Goal: Task Accomplishment & Management: Manage account settings

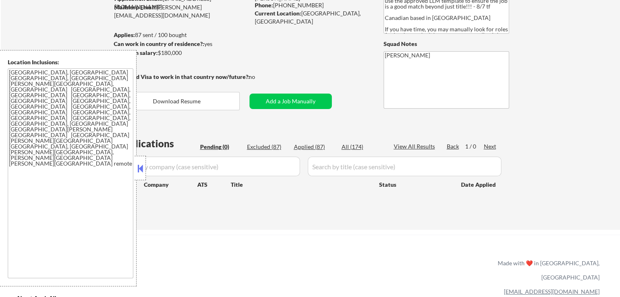
click at [137, 165] on button at bounding box center [140, 169] width 9 height 12
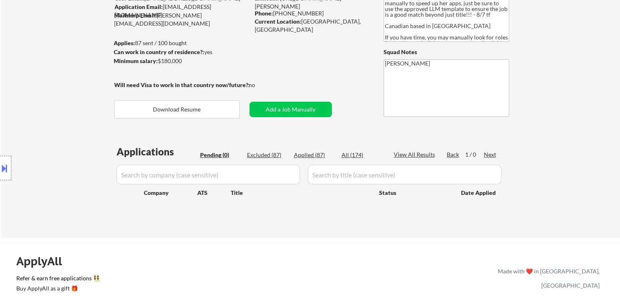
scroll to position [122, 0]
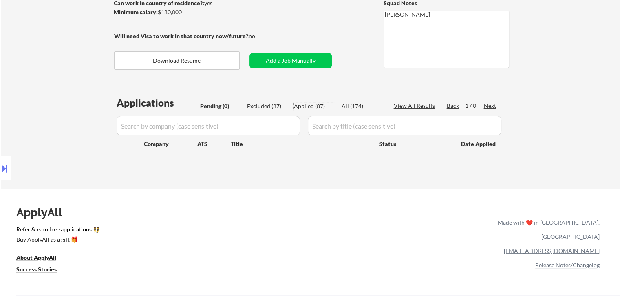
click at [310, 108] on div "Applied (87)" at bounding box center [314, 106] width 41 height 8
click at [179, 123] on input "input" at bounding box center [207, 126] width 183 height 20
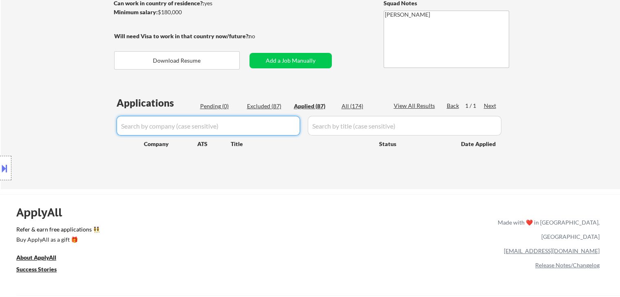
paste input "symbiotic"
click at [233, 128] on input "input" at bounding box center [207, 126] width 183 height 20
drag, startPoint x: 103, startPoint y: 129, endPoint x: 46, endPoint y: 136, distance: 57.4
click at [49, 134] on body "← Return to /applysquad Mailslurp Inbox Job Search Builder [PERSON_NAME] User E…" at bounding box center [310, 26] width 620 height 297
paste input "Symbiotic"
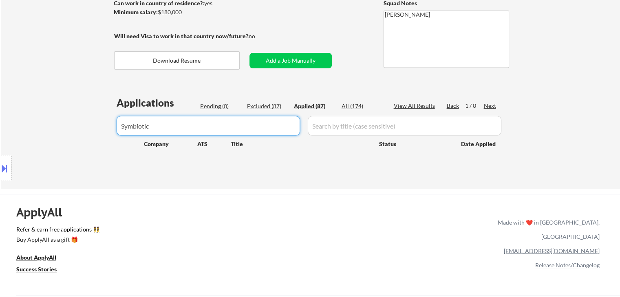
type input "Symbiotic"
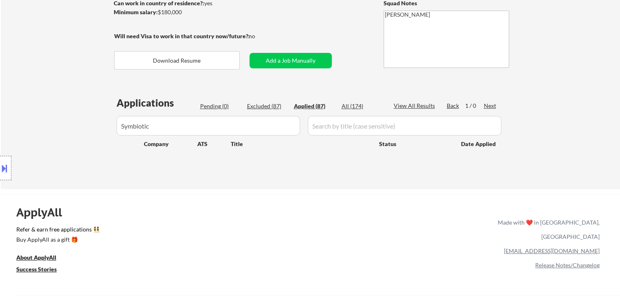
click at [192, 177] on div "← Return to /applysquad Mailslurp Inbox Job Search Builder [PERSON_NAME] User E…" at bounding box center [310, 46] width 407 height 273
click at [161, 174] on div "Applications Pending (0) Excluded (87) Applied (87) All (174) View All Results …" at bounding box center [310, 135] width 392 height 78
click at [163, 172] on div "Applications Pending (0) Excluded (87) Applied (87) All (174) View All Results …" at bounding box center [310, 135] width 392 height 78
click at [87, 75] on div "Location Inclusions: [GEOGRAPHIC_DATA], [GEOGRAPHIC_DATA] [GEOGRAPHIC_DATA], [G…" at bounding box center [73, 168] width 146 height 237
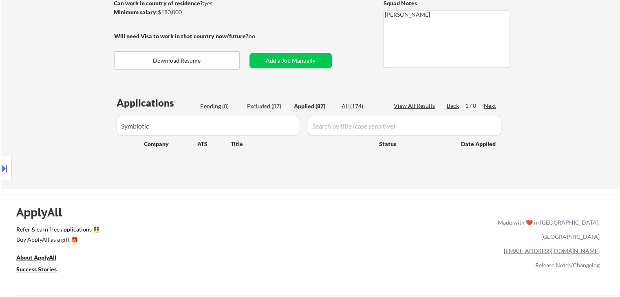
click at [87, 75] on div "Location Inclusions: [GEOGRAPHIC_DATA], [GEOGRAPHIC_DATA] [GEOGRAPHIC_DATA], [G…" at bounding box center [73, 168] width 146 height 237
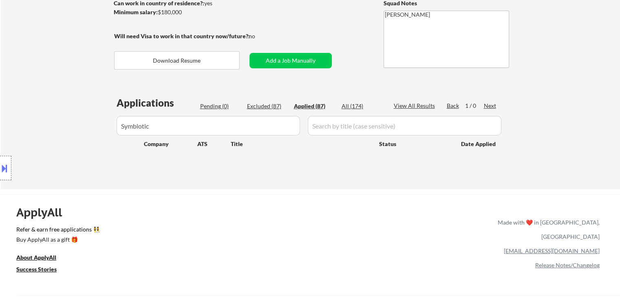
click at [105, 85] on div "Location Inclusions: [GEOGRAPHIC_DATA], [GEOGRAPHIC_DATA] [GEOGRAPHIC_DATA], [G…" at bounding box center [73, 168] width 146 height 237
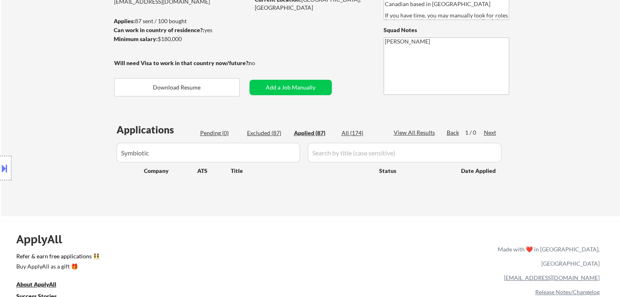
scroll to position [81, 0]
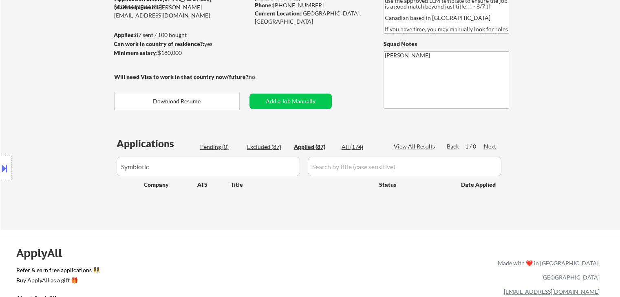
click at [99, 86] on div "Location Inclusions: [GEOGRAPHIC_DATA], [GEOGRAPHIC_DATA] [GEOGRAPHIC_DATA], [G…" at bounding box center [73, 168] width 146 height 237
click at [99, 81] on div "Location Inclusions: [GEOGRAPHIC_DATA], [GEOGRAPHIC_DATA] [GEOGRAPHIC_DATA], [G…" at bounding box center [73, 168] width 146 height 237
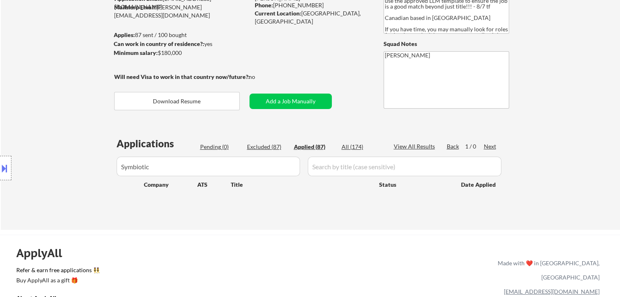
click at [99, 81] on div "Location Inclusions: [GEOGRAPHIC_DATA], [GEOGRAPHIC_DATA] [GEOGRAPHIC_DATA], [G…" at bounding box center [73, 168] width 146 height 237
click at [69, 89] on div "Location Inclusions: [GEOGRAPHIC_DATA], [GEOGRAPHIC_DATA] [GEOGRAPHIC_DATA], [G…" at bounding box center [73, 168] width 146 height 237
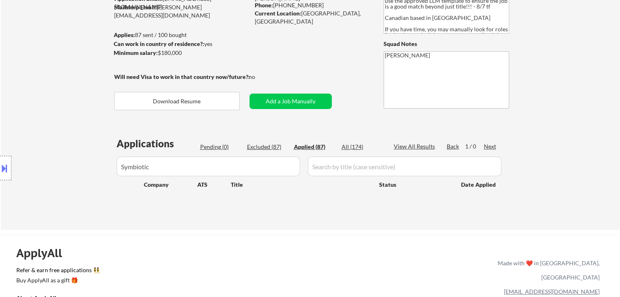
click at [67, 89] on div "Location Inclusions: [GEOGRAPHIC_DATA], [GEOGRAPHIC_DATA] [GEOGRAPHIC_DATA], [G…" at bounding box center [73, 168] width 146 height 237
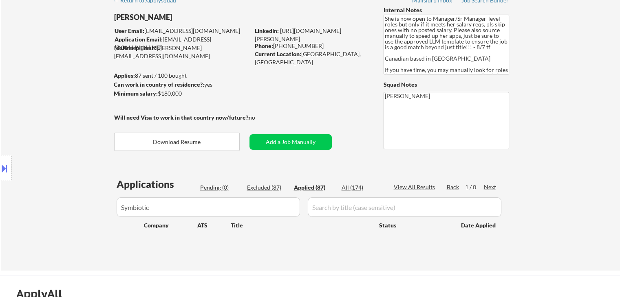
click at [65, 88] on div "Location Inclusions: [GEOGRAPHIC_DATA], [GEOGRAPHIC_DATA] [GEOGRAPHIC_DATA], [G…" at bounding box center [73, 168] width 146 height 237
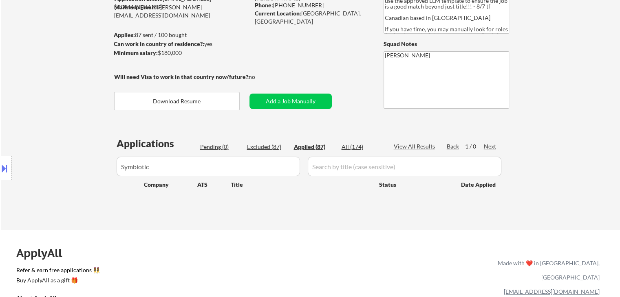
click at [62, 85] on div "Location Inclusions: [GEOGRAPHIC_DATA], [GEOGRAPHIC_DATA] [GEOGRAPHIC_DATA], [G…" at bounding box center [73, 168] width 146 height 237
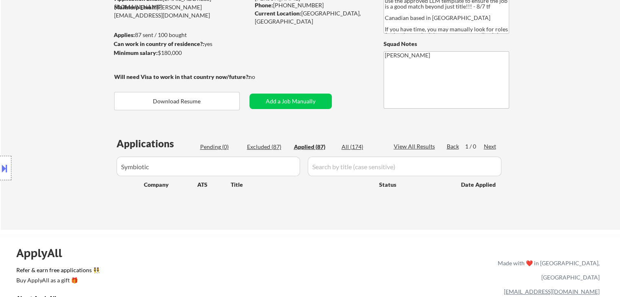
scroll to position [0, 0]
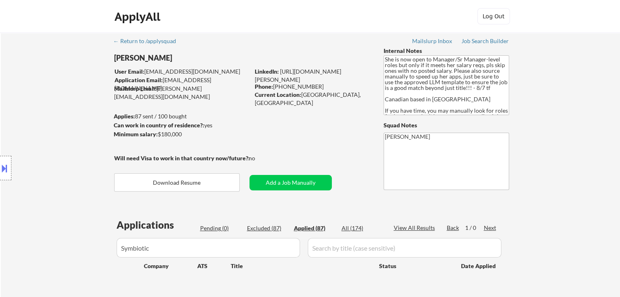
click at [59, 82] on div "Location Inclusions: [GEOGRAPHIC_DATA], [GEOGRAPHIC_DATA] [GEOGRAPHIC_DATA], [G…" at bounding box center [73, 168] width 146 height 237
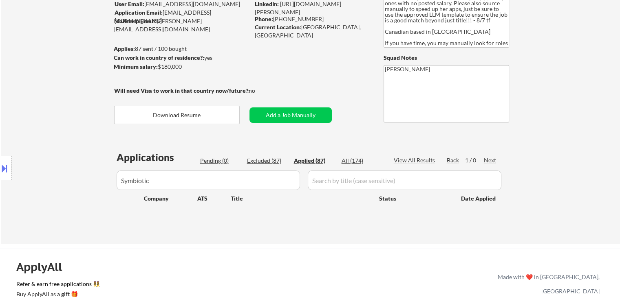
scroll to position [81, 0]
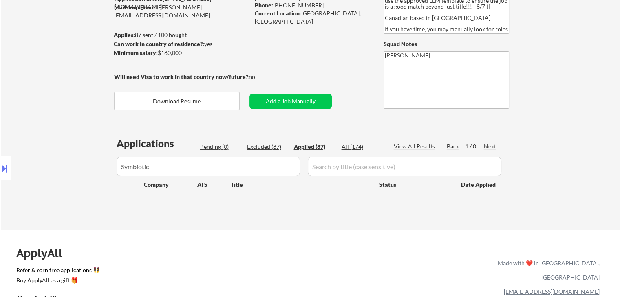
click at [48, 84] on div "Location Inclusions: [GEOGRAPHIC_DATA], [GEOGRAPHIC_DATA] [GEOGRAPHIC_DATA], [G…" at bounding box center [73, 168] width 146 height 237
click at [212, 142] on div "Applications Pending (0) Excluded (87) Applied (87) All (174) View All Results …" at bounding box center [310, 176] width 392 height 78
click at [210, 147] on div "Pending (0)" at bounding box center [220, 147] width 41 height 8
click at [281, 101] on button "Add a Job Manually" at bounding box center [290, 101] width 82 height 15
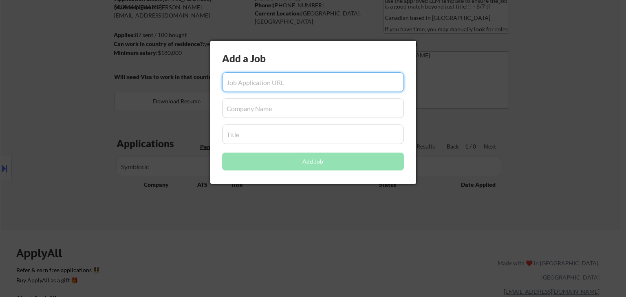
click at [282, 86] on input "input" at bounding box center [313, 83] width 182 height 20
paste input "[URL][DOMAIN_NAME]"
type input "[URL][DOMAIN_NAME]"
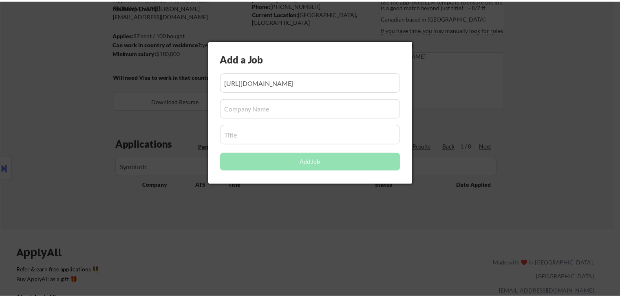
scroll to position [0, 0]
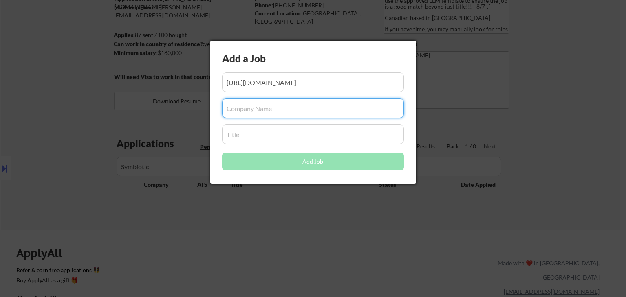
click at [274, 106] on input "input" at bounding box center [313, 109] width 182 height 20
paste input "Symbiotic"
type input "Symbiotic"
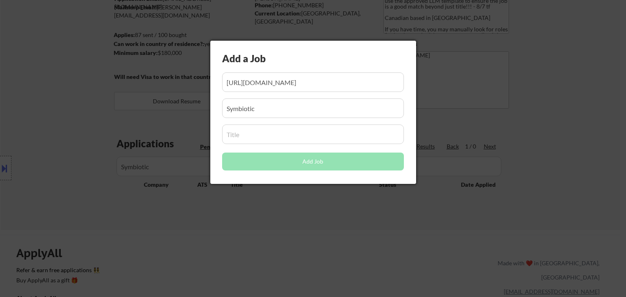
click at [274, 140] on input "input" at bounding box center [313, 135] width 182 height 20
paste input "Director of Marketing"
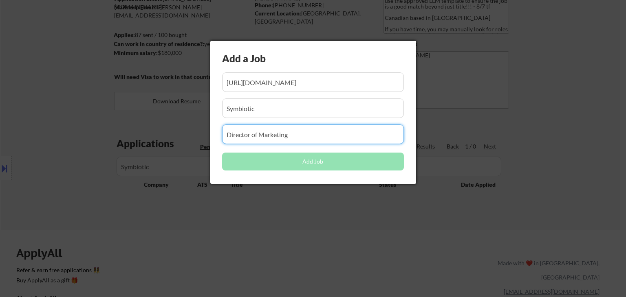
type input "Director of Marketing"
click at [266, 110] on input "input" at bounding box center [313, 109] width 182 height 20
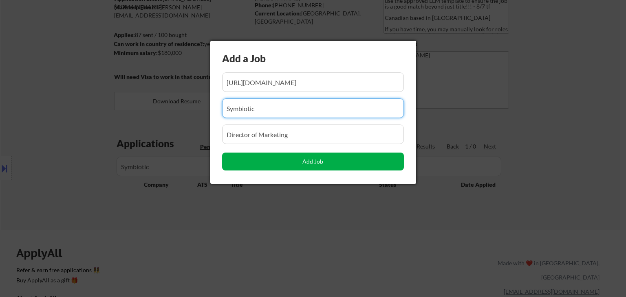
click at [281, 163] on button "Add Job" at bounding box center [313, 162] width 182 height 18
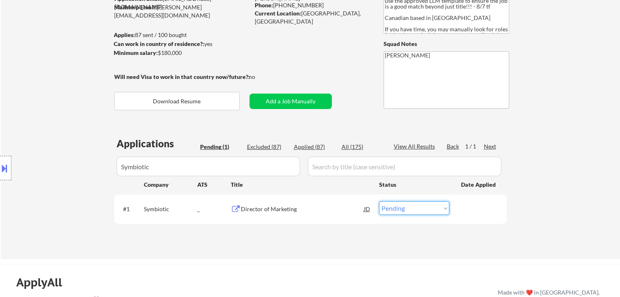
click at [394, 204] on select "Choose an option... Pending Applied Excluded (Questions) Excluded (Expired) Exc…" at bounding box center [414, 208] width 70 height 13
select select ""applied""
click at [379, 202] on select "Choose an option... Pending Applied Excluded (Questions) Excluded (Expired) Exc…" at bounding box center [414, 208] width 70 height 13
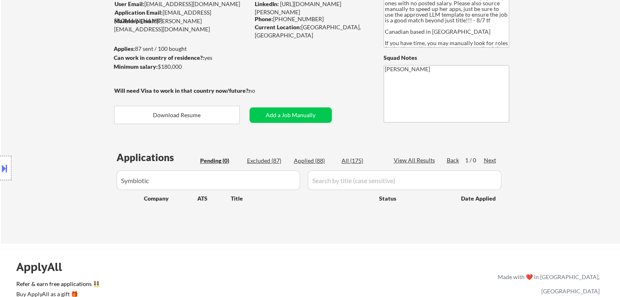
scroll to position [41, 0]
